Goal: Communication & Community: Share content

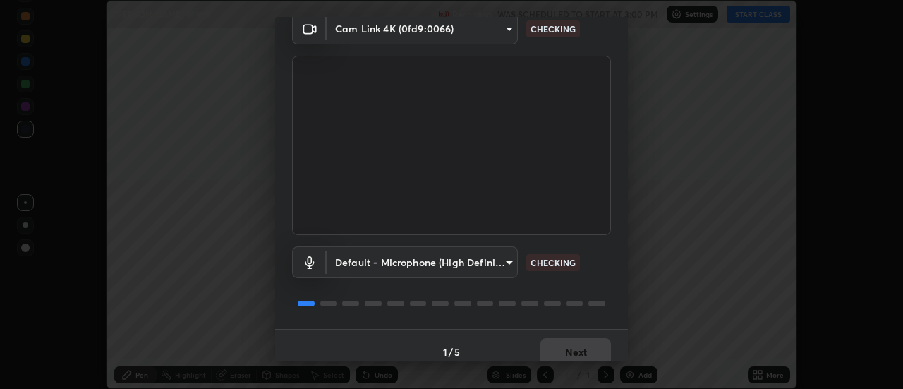
scroll to position [74, 0]
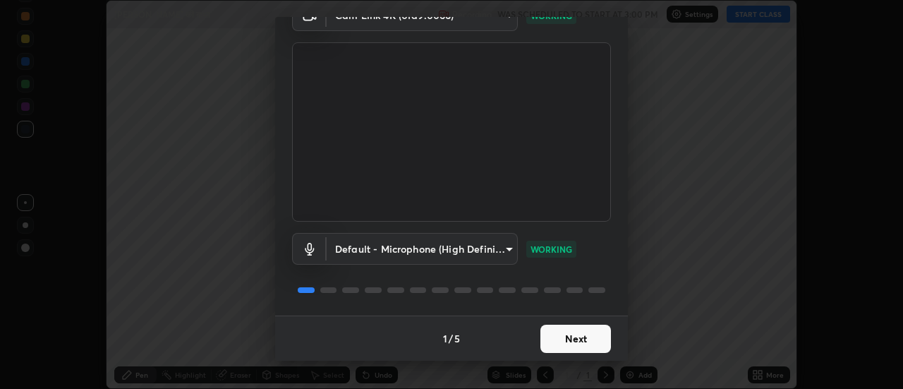
click at [570, 339] on button "Next" at bounding box center [576, 339] width 71 height 28
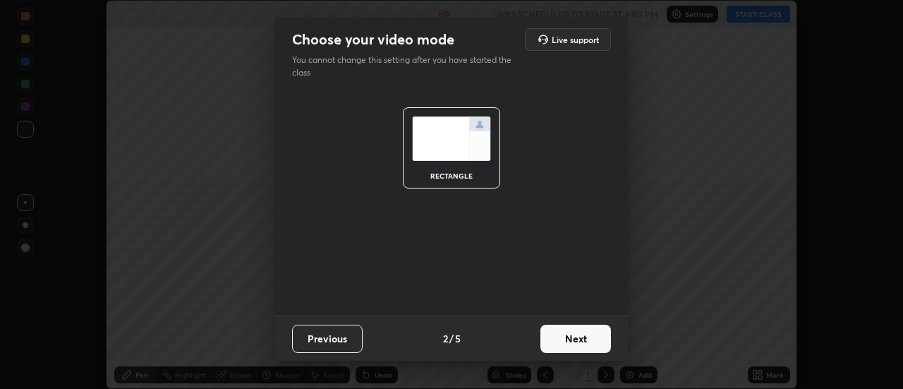
scroll to position [0, 0]
click at [572, 344] on button "Next" at bounding box center [576, 339] width 71 height 28
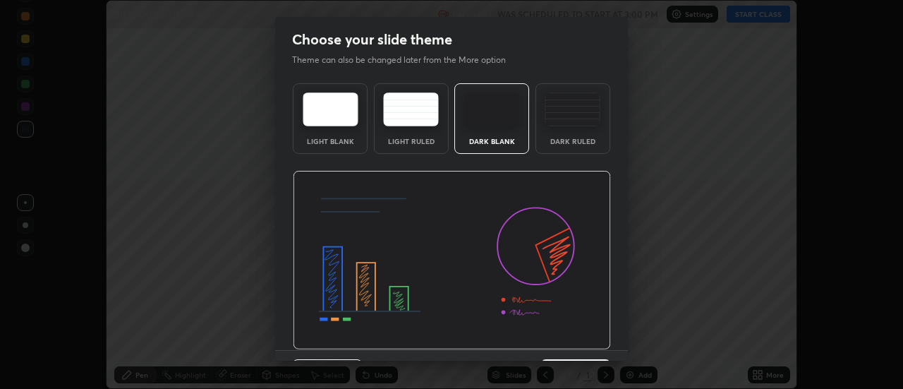
scroll to position [35, 0]
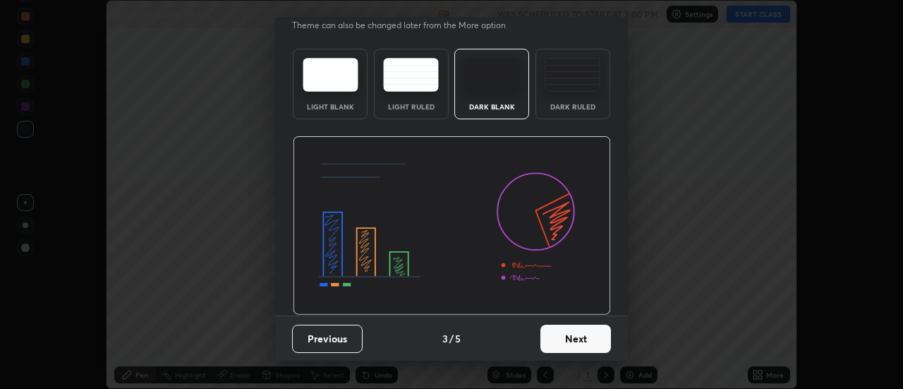
click at [565, 339] on button "Next" at bounding box center [576, 339] width 71 height 28
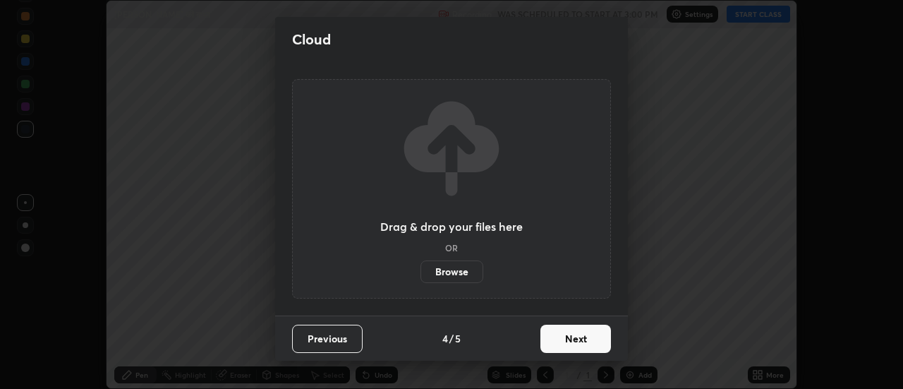
scroll to position [0, 0]
click at [577, 337] on button "Next" at bounding box center [576, 339] width 71 height 28
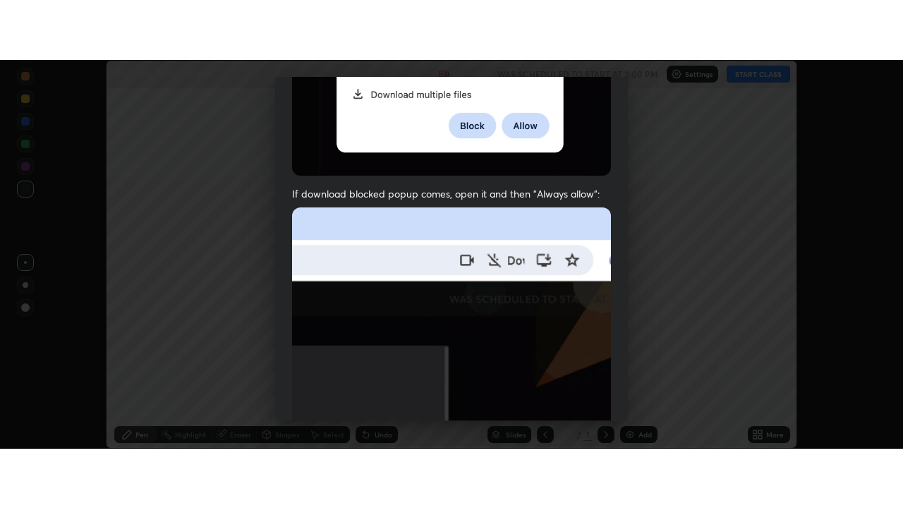
scroll to position [362, 0]
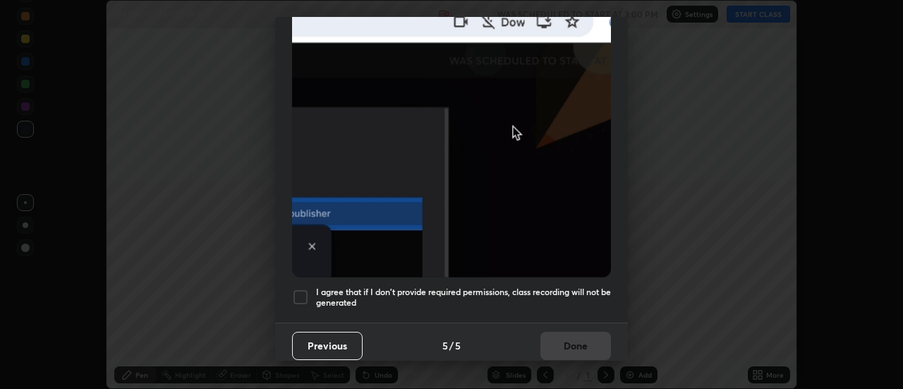
click at [307, 289] on div at bounding box center [300, 297] width 17 height 17
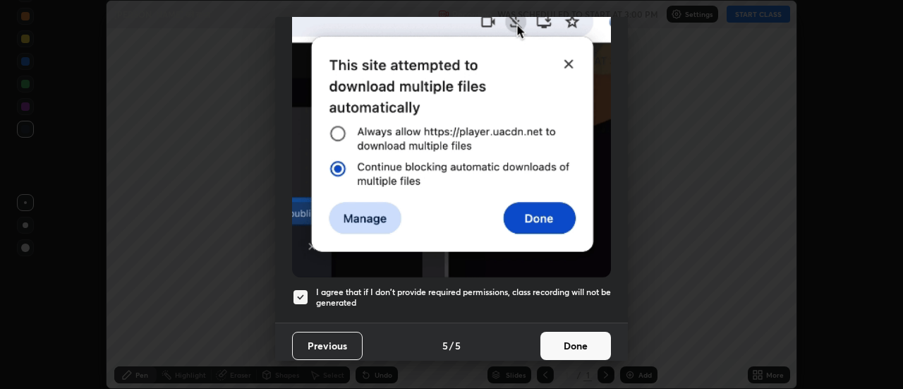
click at [560, 338] on button "Done" at bounding box center [576, 346] width 71 height 28
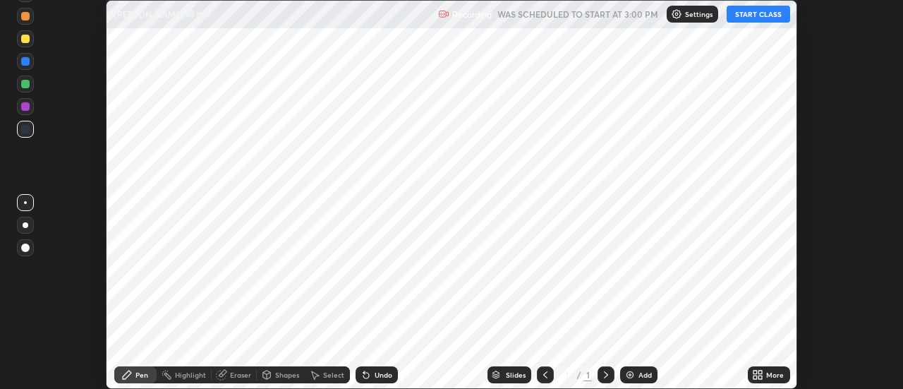
click at [771, 375] on div "More" at bounding box center [775, 374] width 18 height 7
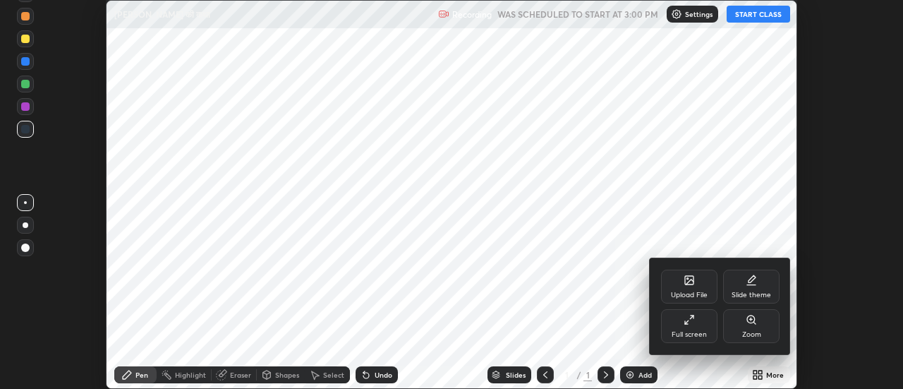
click at [689, 282] on icon at bounding box center [690, 281] width 8 height 5
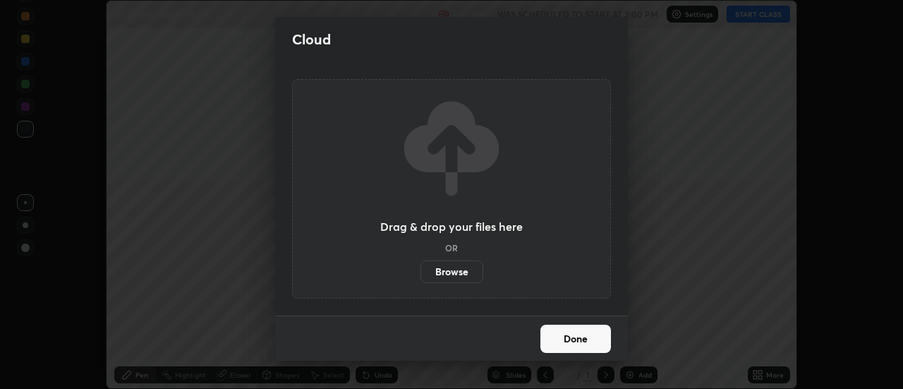
click at [454, 274] on label "Browse" at bounding box center [452, 271] width 63 height 23
click at [421, 274] on input "Browse" at bounding box center [421, 271] width 0 height 23
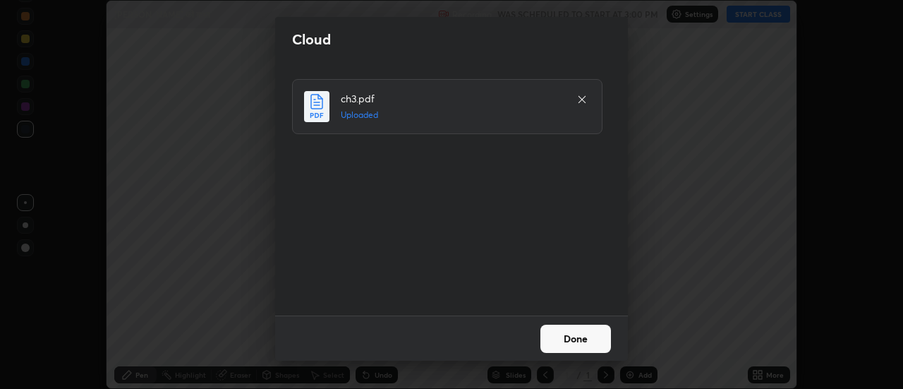
click at [574, 335] on button "Done" at bounding box center [576, 339] width 71 height 28
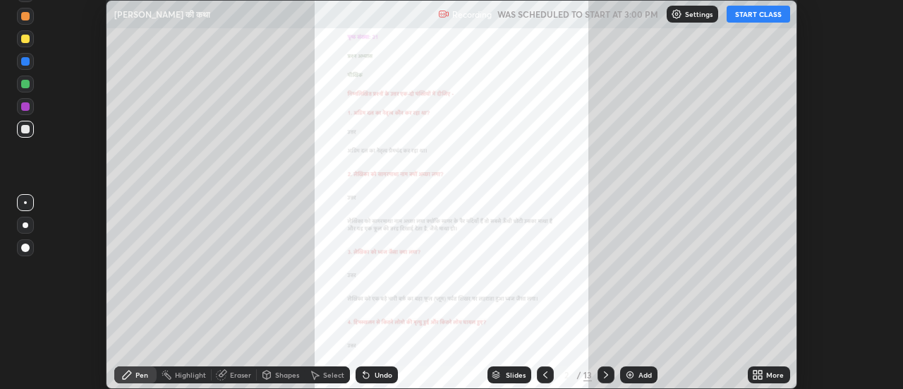
click at [761, 371] on icon at bounding box center [761, 373] width 4 height 4
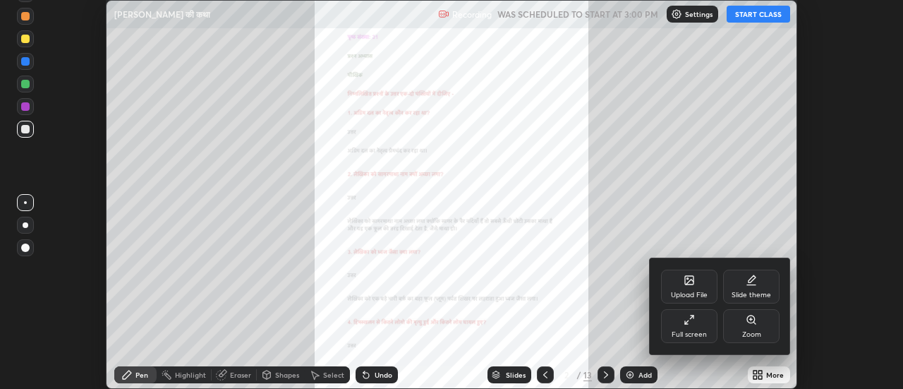
click at [690, 286] on div "Upload File" at bounding box center [689, 287] width 56 height 34
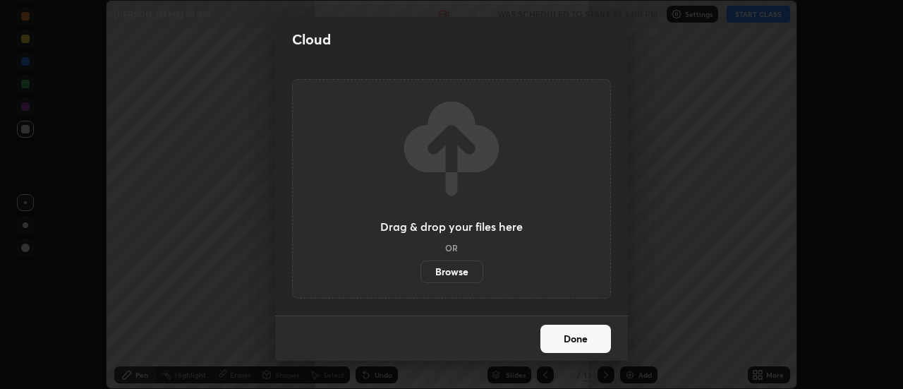
click at [461, 271] on label "Browse" at bounding box center [452, 271] width 63 height 23
click at [421, 271] on input "Browse" at bounding box center [421, 271] width 0 height 23
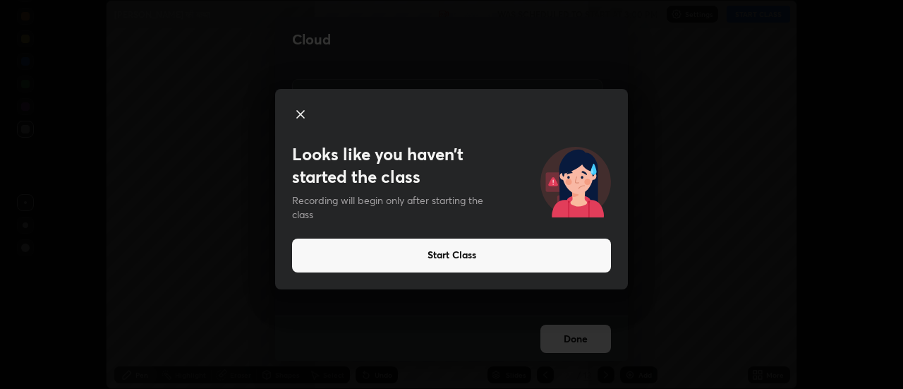
click at [466, 254] on button "Start Class" at bounding box center [451, 256] width 319 height 34
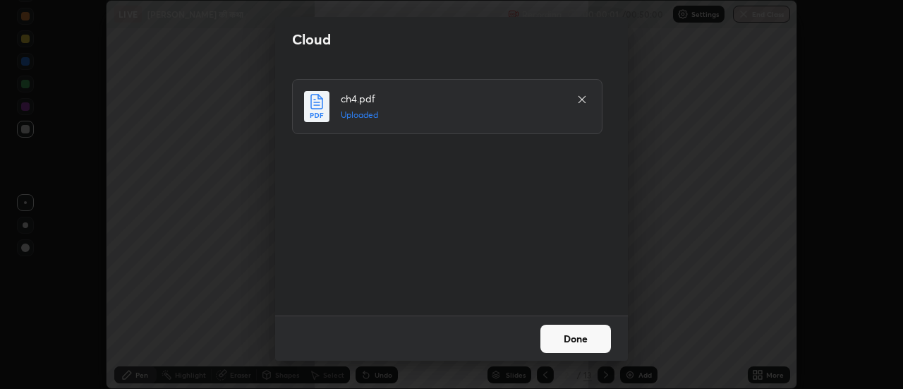
click at [576, 337] on button "Done" at bounding box center [576, 339] width 71 height 28
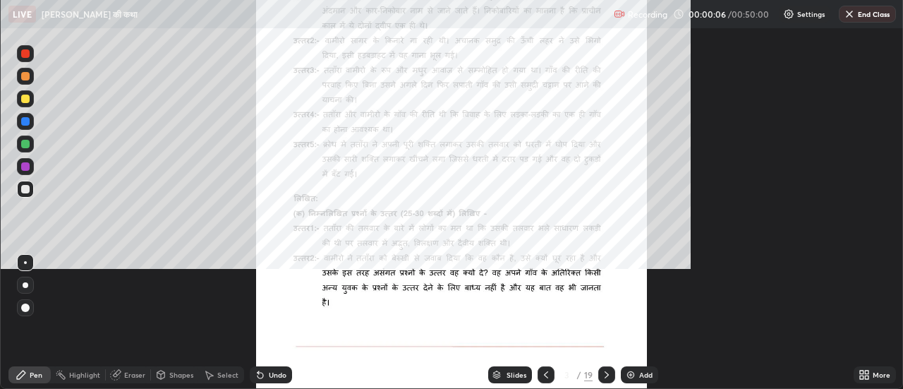
scroll to position [508, 903]
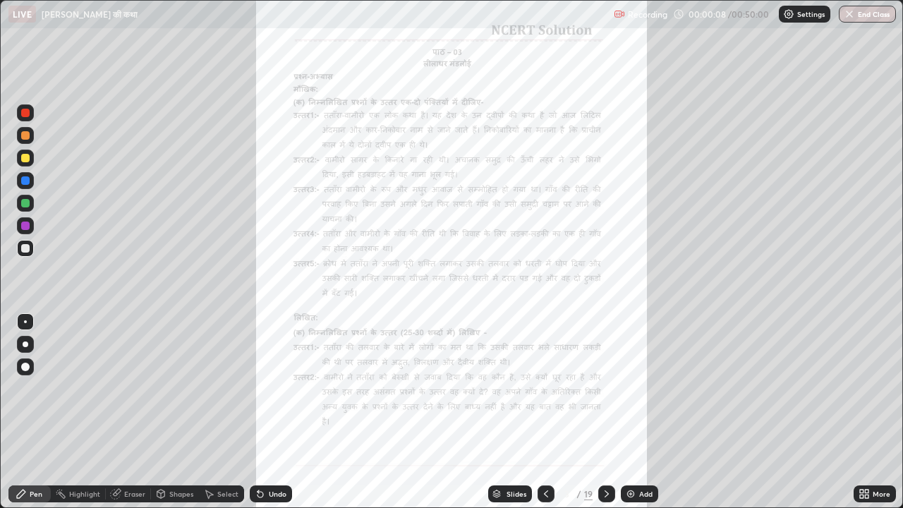
click at [606, 388] on icon at bounding box center [606, 493] width 11 height 11
click at [606, 388] on div at bounding box center [606, 494] width 17 height 17
click at [543, 388] on icon at bounding box center [546, 493] width 11 height 11
click at [863, 388] on icon at bounding box center [862, 492] width 4 height 4
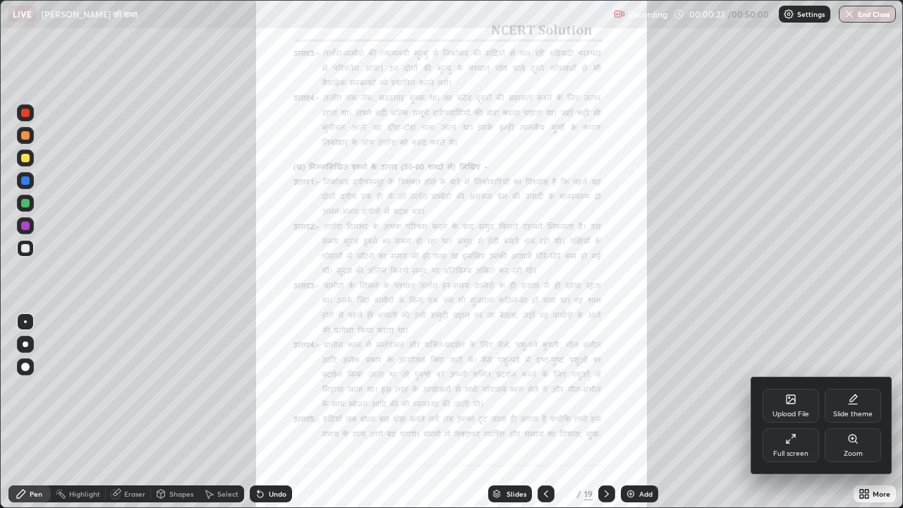
click at [790, 388] on icon at bounding box center [790, 438] width 11 height 11
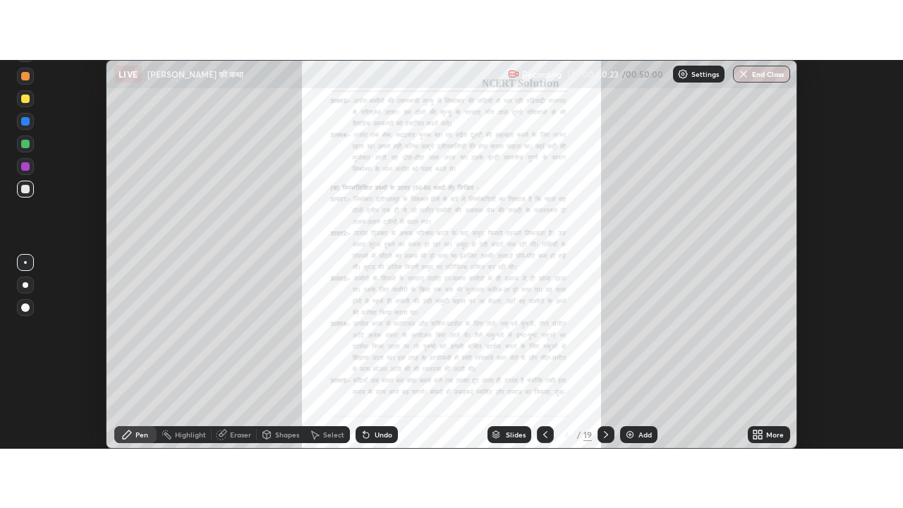
scroll to position [70185, 69671]
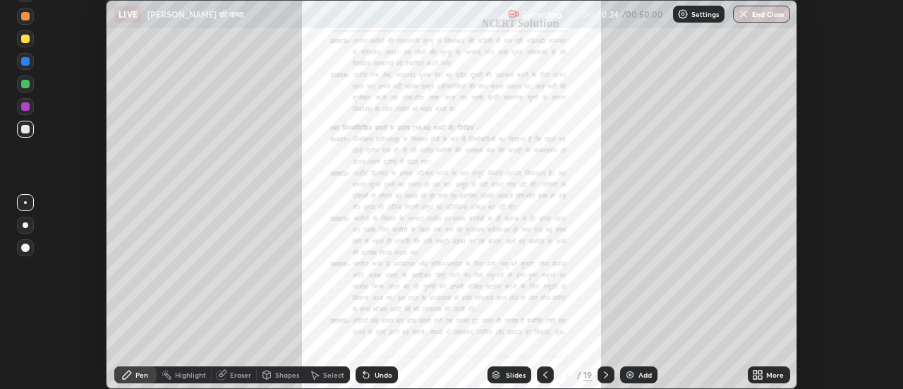
click at [771, 375] on div "More" at bounding box center [775, 374] width 18 height 7
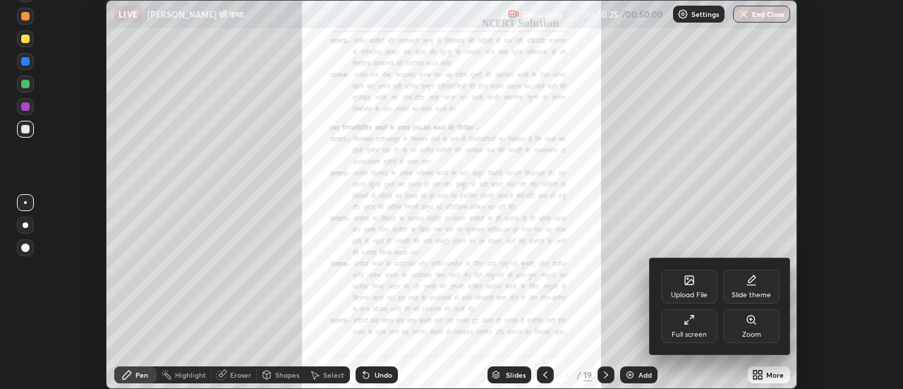
click at [753, 321] on icon at bounding box center [751, 319] width 8 height 8
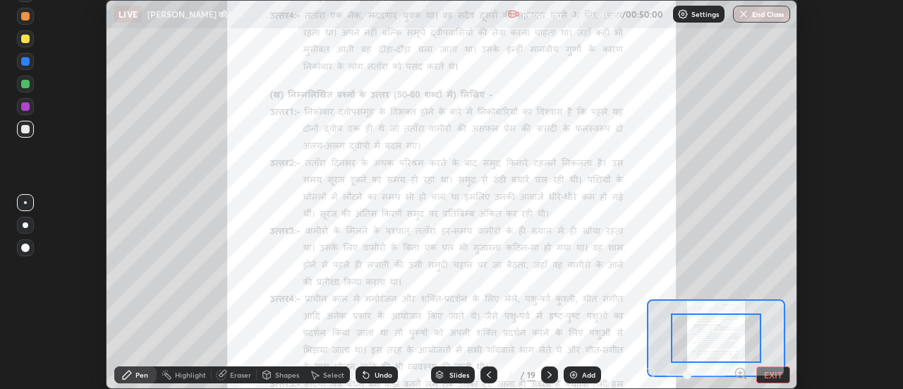
click at [740, 371] on icon at bounding box center [740, 373] width 0 height 4
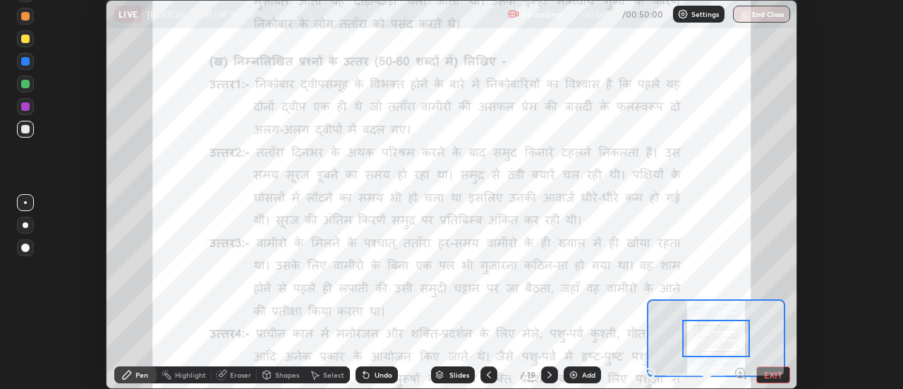
click at [738, 373] on icon at bounding box center [740, 373] width 4 height 0
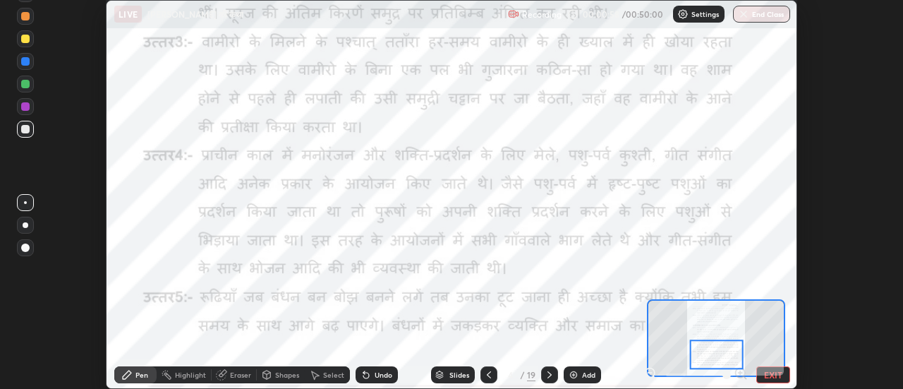
click at [27, 37] on div at bounding box center [25, 39] width 8 height 8
click at [250, 28] on div "LIVE [PERSON_NAME] की कथा" at bounding box center [308, 14] width 388 height 28
click at [257, 27] on div "LIVE [PERSON_NAME] की कथा" at bounding box center [308, 14] width 388 height 28
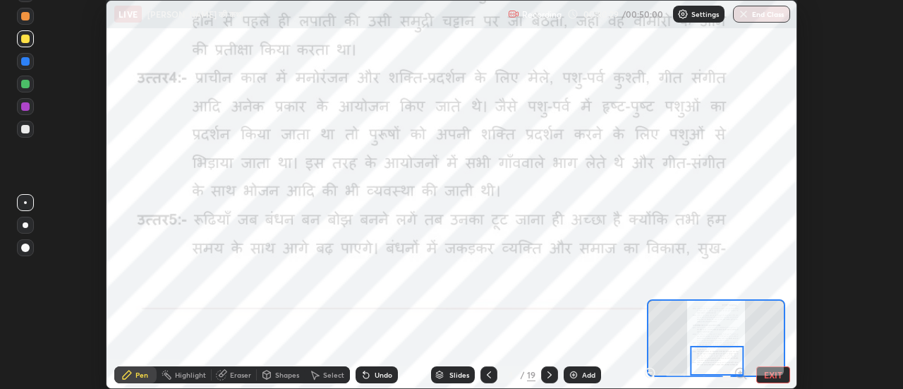
click at [556, 380] on div at bounding box center [549, 374] width 17 height 17
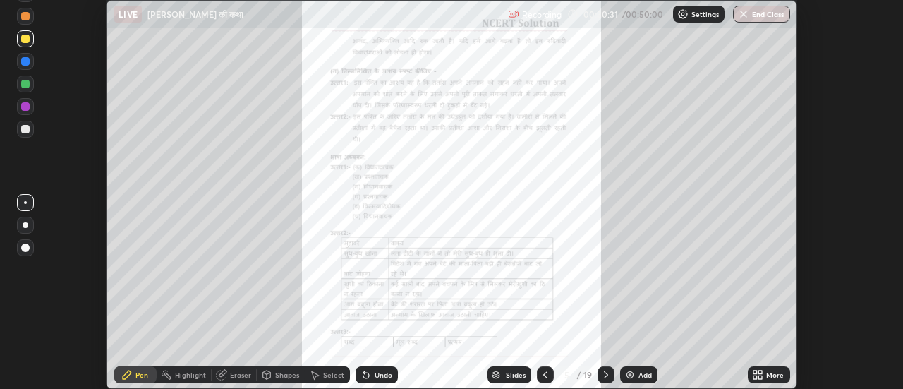
click at [761, 377] on icon at bounding box center [761, 377] width 4 height 4
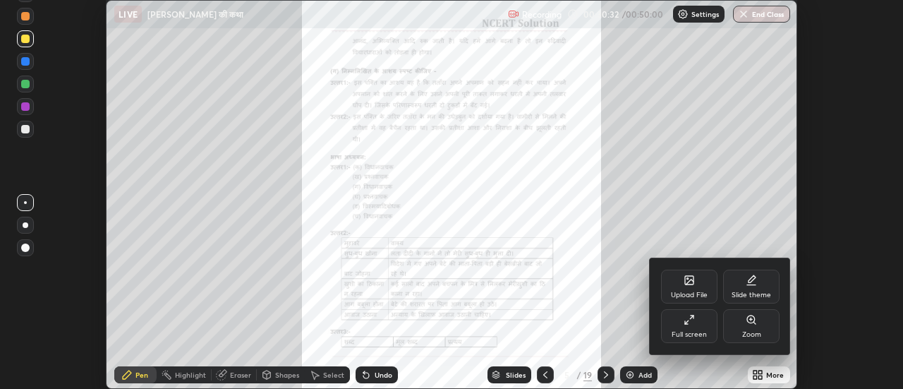
click at [696, 320] on div "Full screen" at bounding box center [689, 326] width 56 height 34
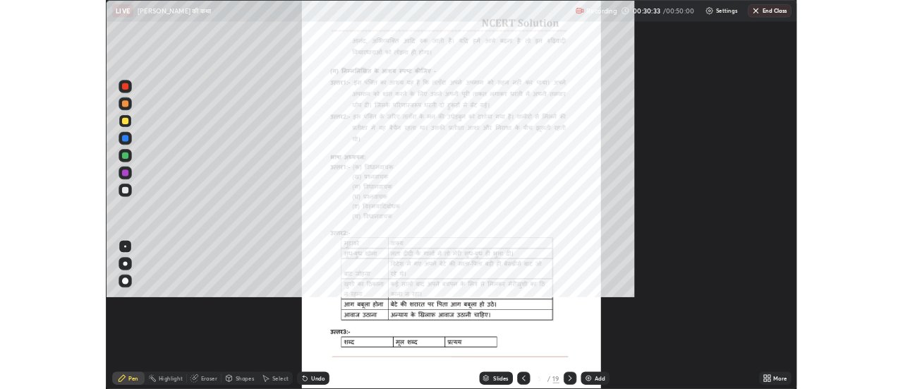
scroll to position [508, 903]
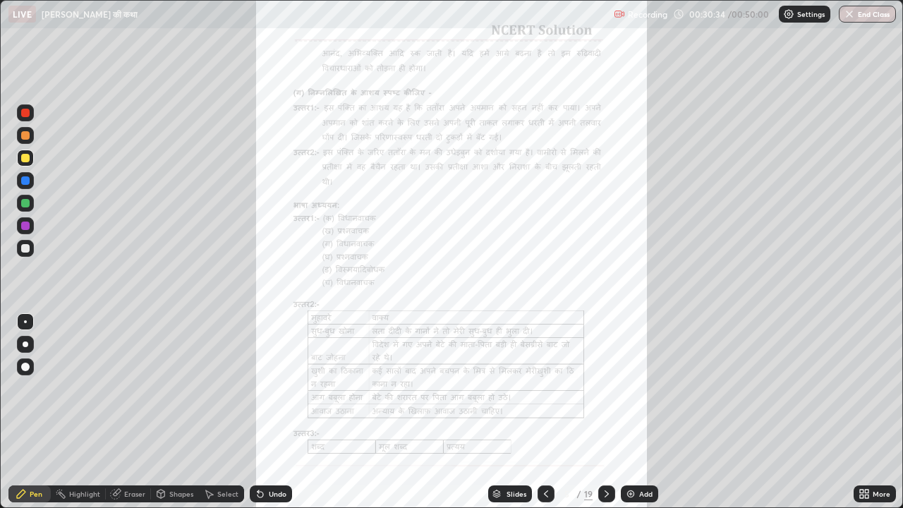
click at [862, 388] on icon at bounding box center [862, 497] width 4 height 4
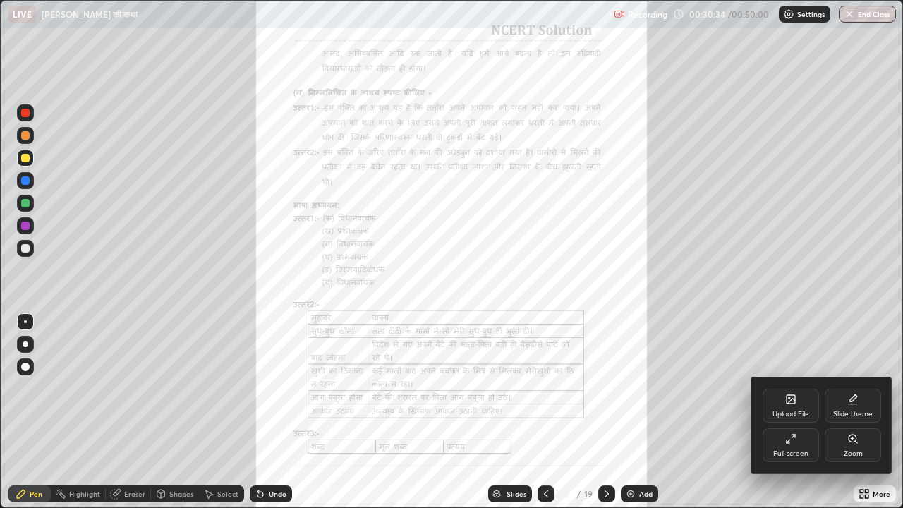
click at [858, 388] on icon at bounding box center [853, 438] width 11 height 11
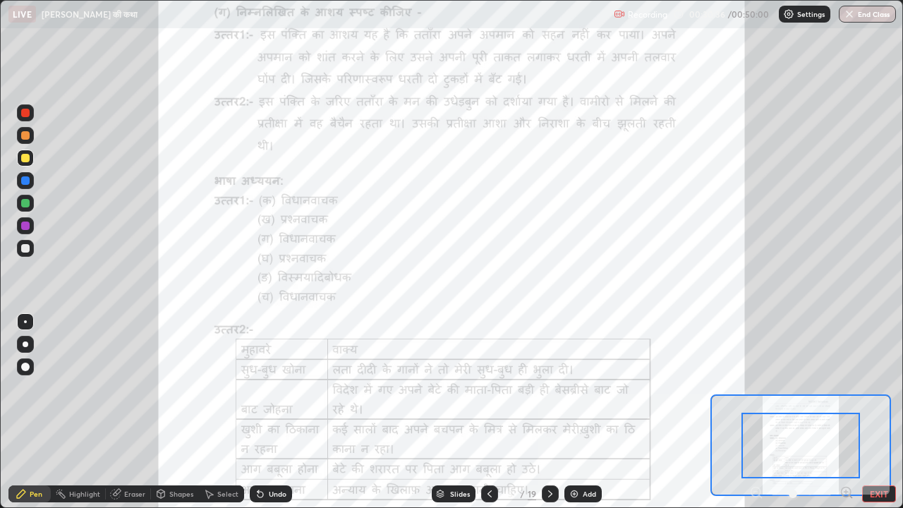
click at [846, 388] on icon at bounding box center [846, 492] width 0 height 4
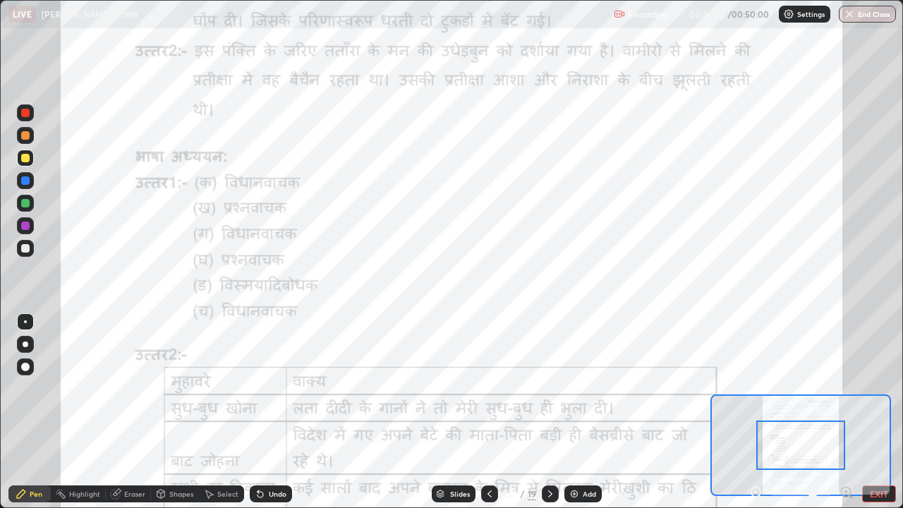
click at [845, 388] on icon at bounding box center [847, 492] width 4 height 0
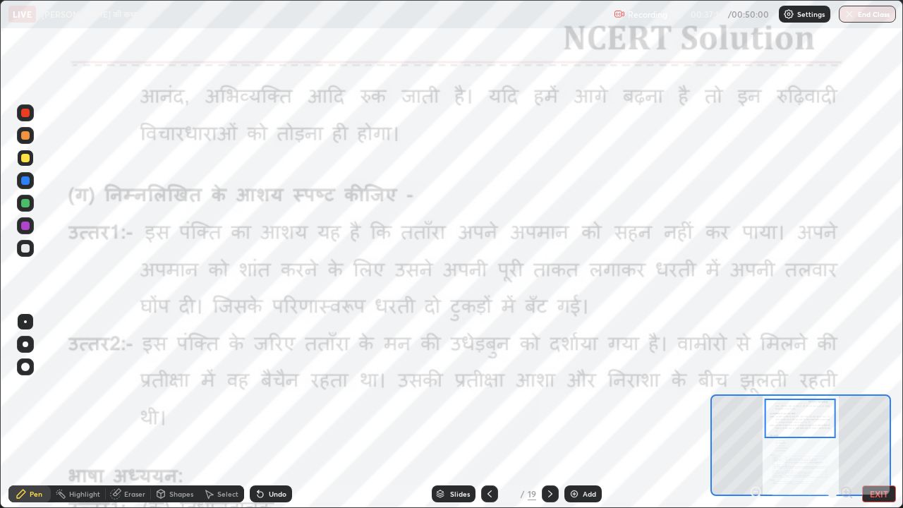
click at [872, 388] on button "EXIT" at bounding box center [879, 494] width 34 height 17
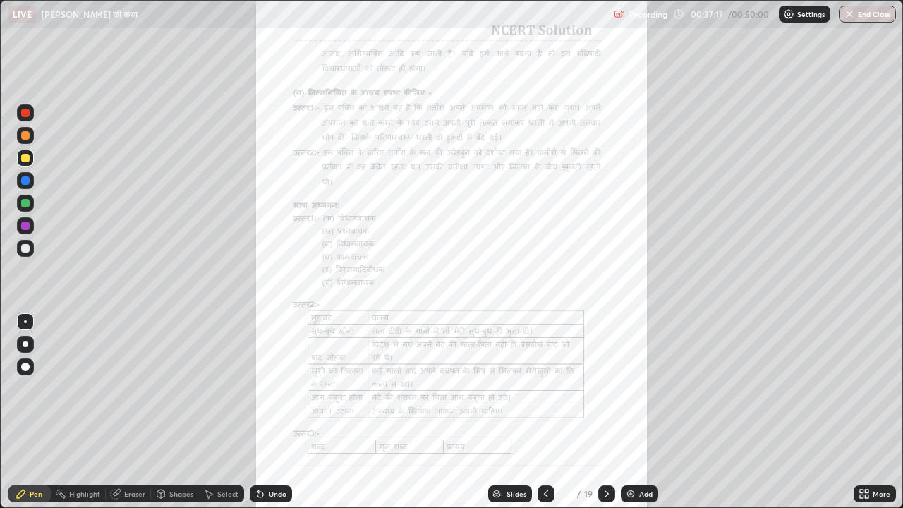
click at [871, 388] on div "More" at bounding box center [875, 494] width 42 height 17
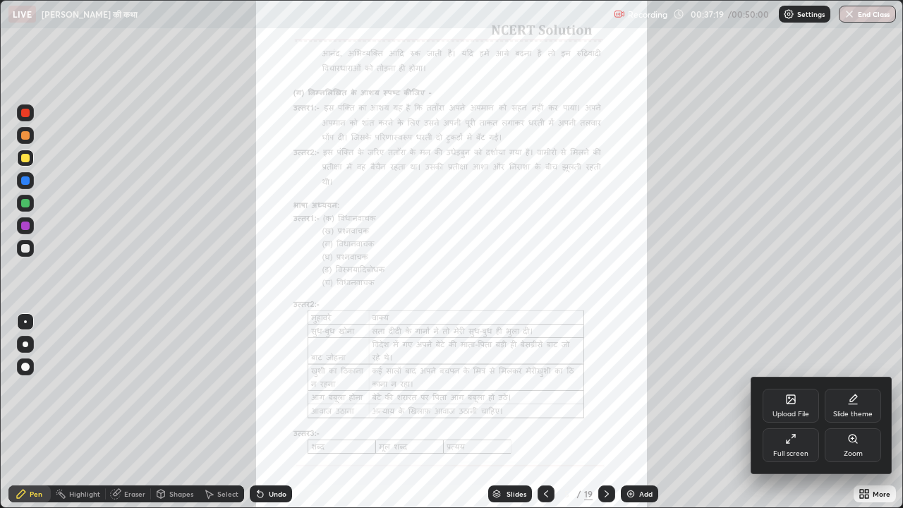
click at [797, 388] on div "Upload File" at bounding box center [791, 406] width 56 height 34
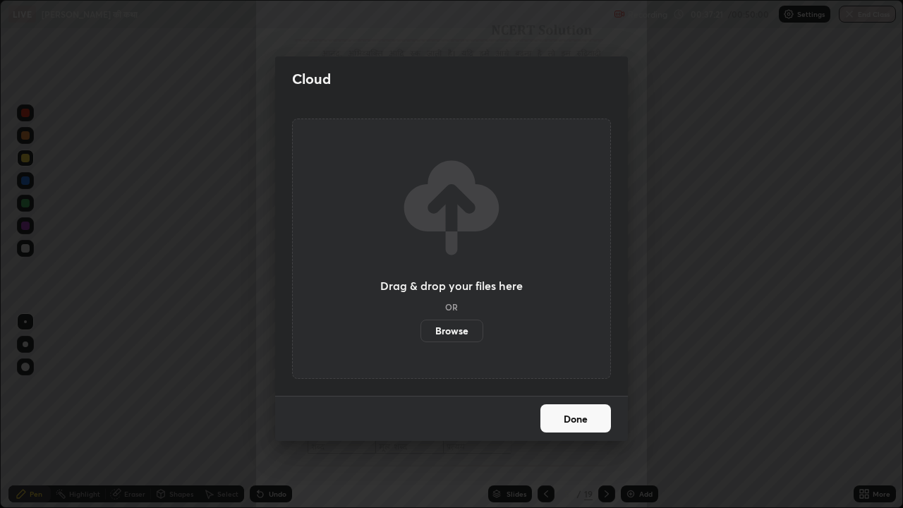
click at [456, 335] on label "Browse" at bounding box center [452, 331] width 63 height 23
click at [421, 335] on input "Browse" at bounding box center [421, 331] width 0 height 23
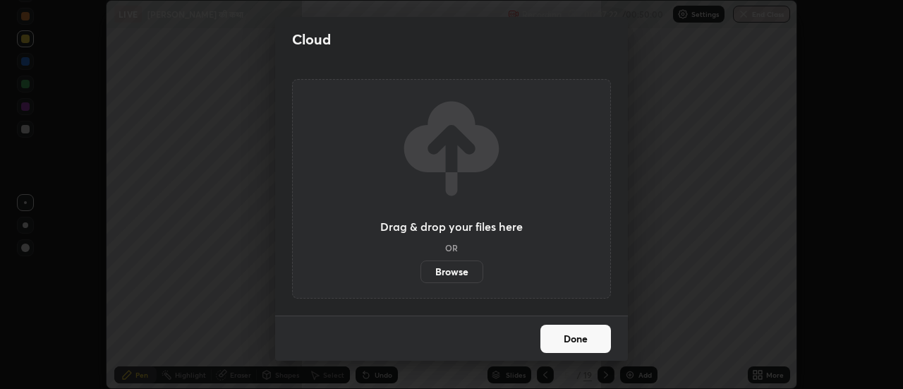
scroll to position [70185, 69671]
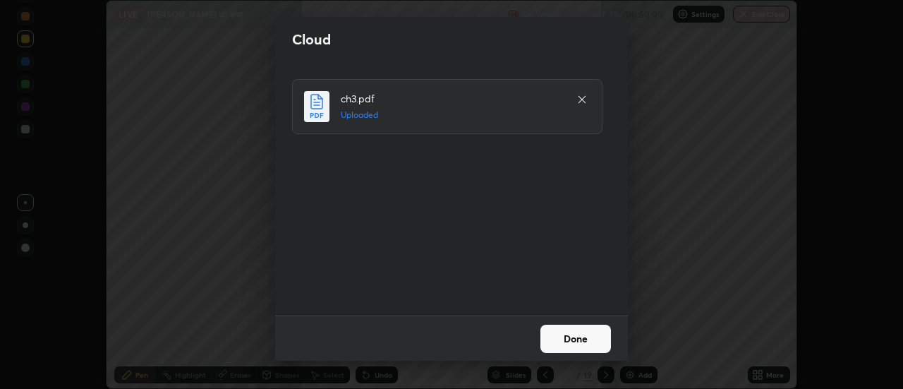
click at [572, 339] on button "Done" at bounding box center [576, 339] width 71 height 28
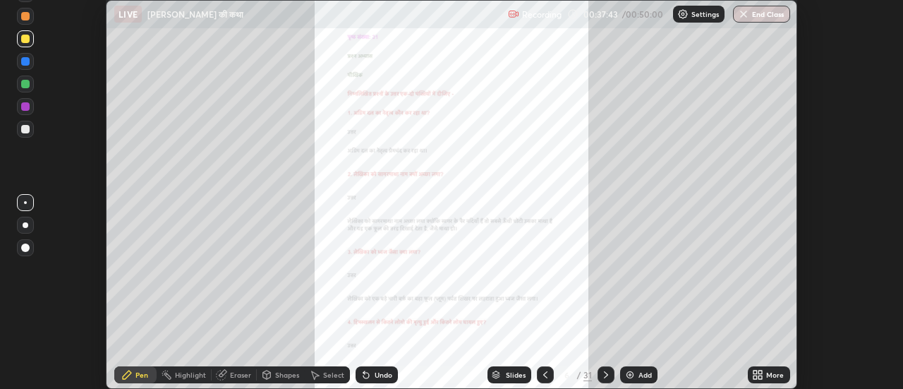
click at [767, 373] on div "More" at bounding box center [775, 374] width 18 height 7
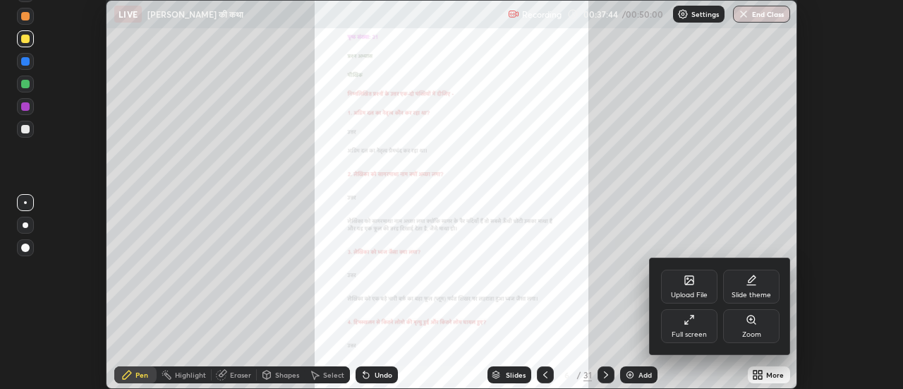
click at [690, 282] on icon at bounding box center [690, 281] width 8 height 5
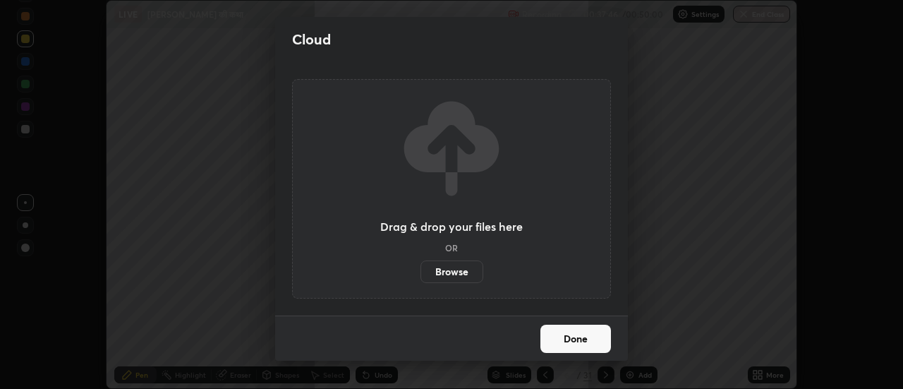
click at [451, 268] on label "Browse" at bounding box center [452, 271] width 63 height 23
click at [421, 268] on input "Browse" at bounding box center [421, 271] width 0 height 23
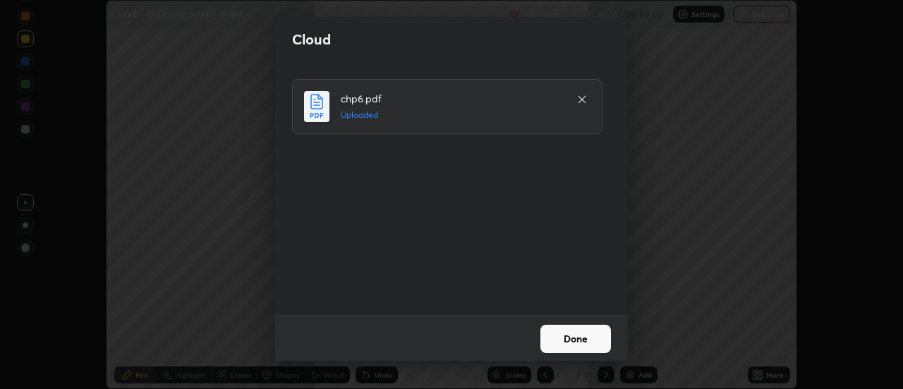
click at [574, 336] on button "Done" at bounding box center [576, 339] width 71 height 28
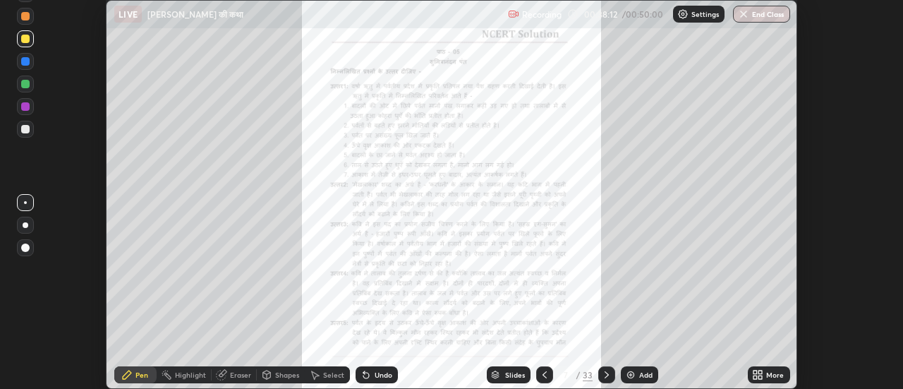
click at [755, 374] on icon at bounding box center [757, 374] width 11 height 11
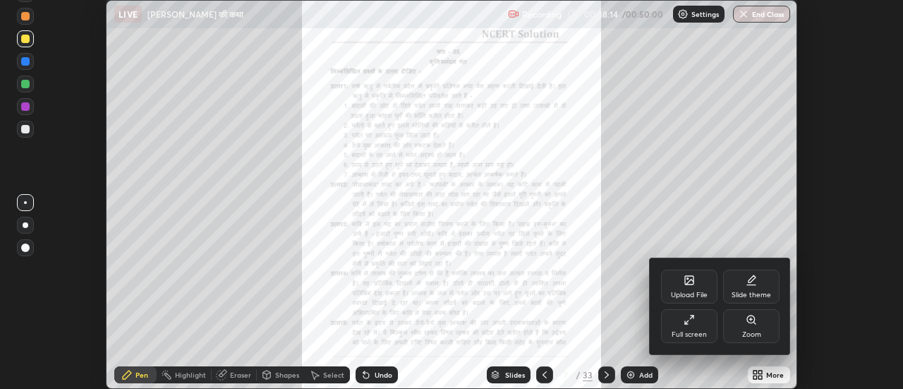
click at [687, 282] on icon at bounding box center [689, 280] width 8 height 8
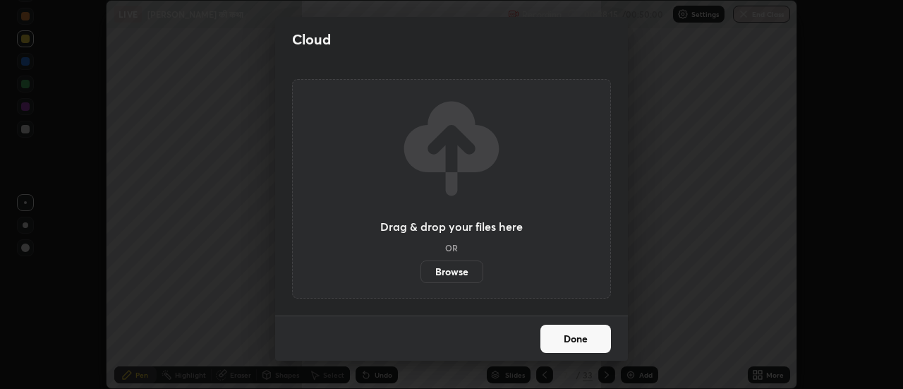
click at [454, 276] on label "Browse" at bounding box center [452, 271] width 63 height 23
click at [421, 276] on input "Browse" at bounding box center [421, 271] width 0 height 23
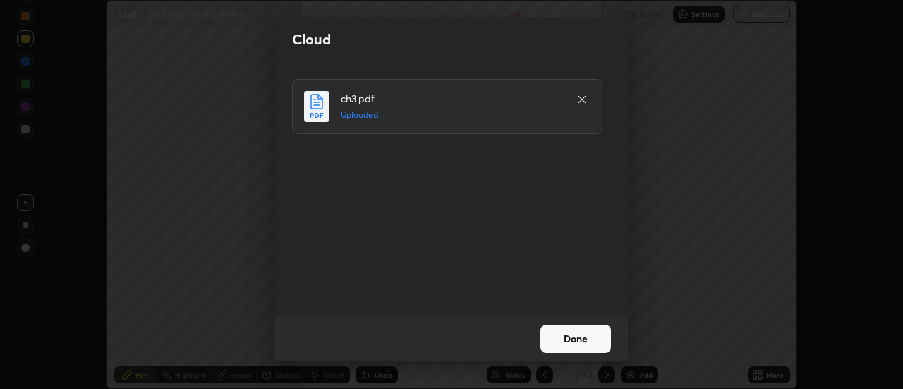
click at [568, 342] on button "Done" at bounding box center [576, 339] width 71 height 28
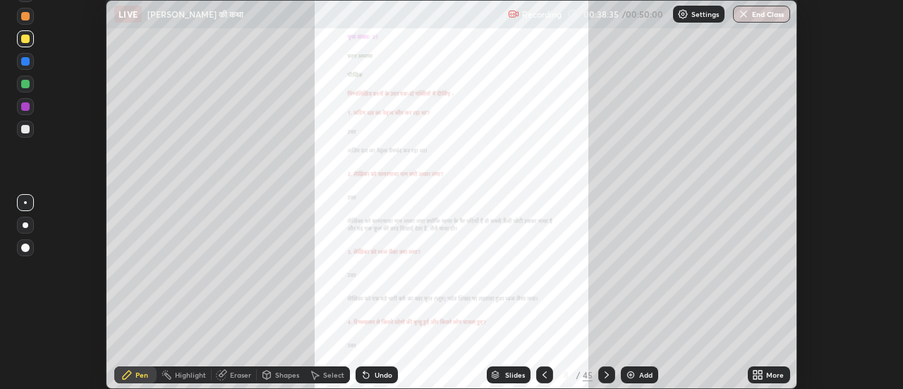
click at [745, 15] on img "button" at bounding box center [743, 13] width 11 height 11
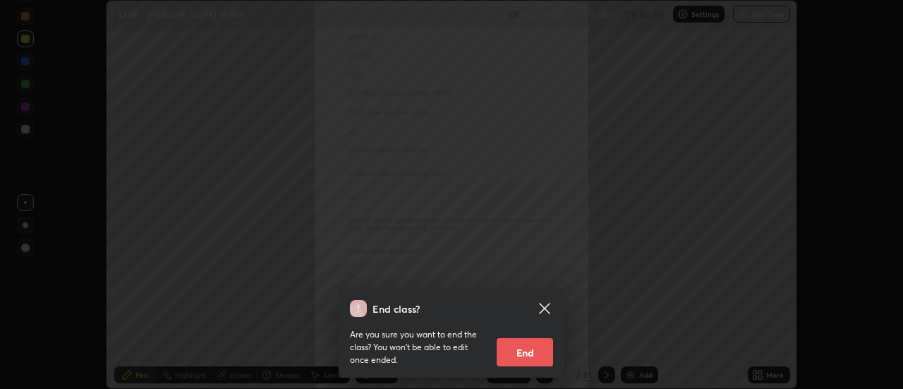
click at [528, 349] on button "End" at bounding box center [525, 352] width 56 height 28
